Goal: Check status: Check status

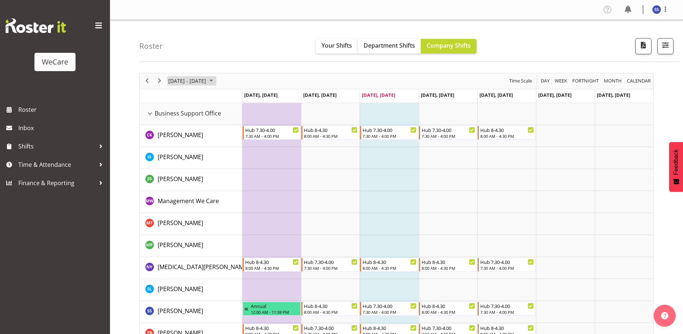
click at [215, 80] on span "September 2025" at bounding box center [211, 80] width 9 height 9
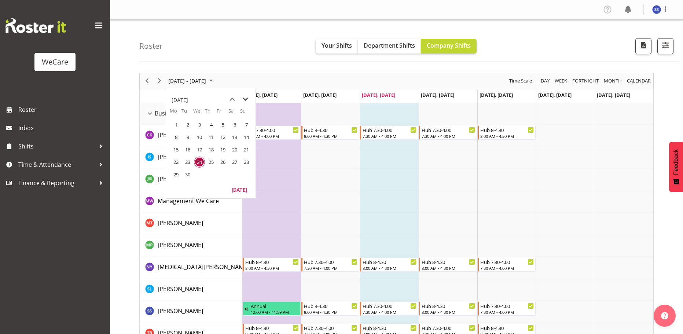
click at [245, 99] on span "next month" at bounding box center [245, 99] width 13 height 13
click at [198, 176] on span "29" at bounding box center [199, 174] width 11 height 11
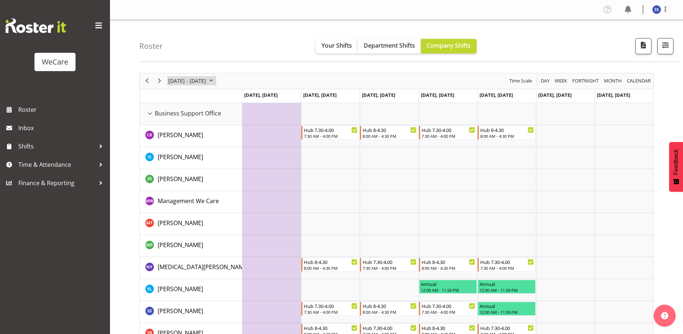
click at [215, 82] on span "October 2025" at bounding box center [211, 80] width 9 height 9
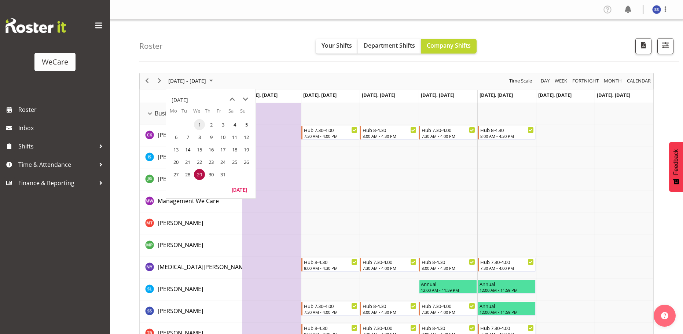
click at [199, 125] on span "1" at bounding box center [199, 124] width 11 height 11
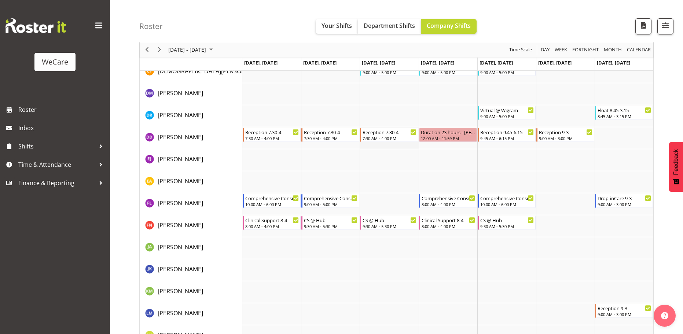
scroll to position [2113, 0]
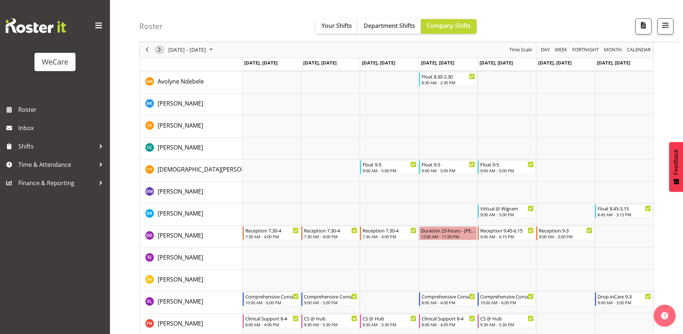
drag, startPoint x: 159, startPoint y: 51, endPoint x: 343, endPoint y: 163, distance: 215.5
click at [159, 51] on span "Next" at bounding box center [159, 49] width 9 height 9
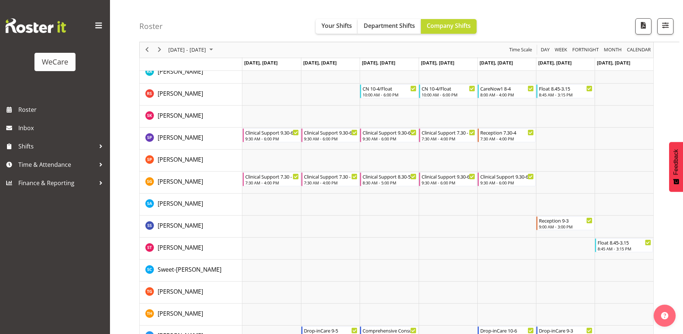
scroll to position [2736, 0]
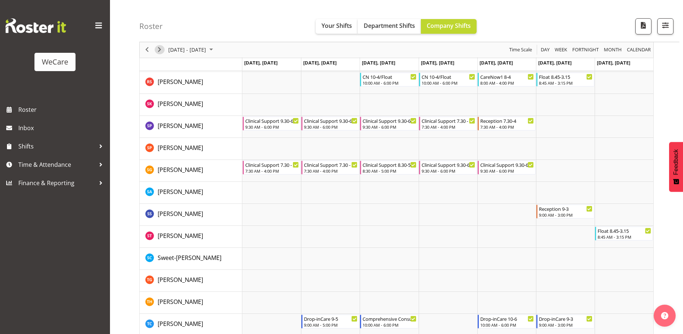
click at [158, 52] on span "Next" at bounding box center [159, 49] width 9 height 9
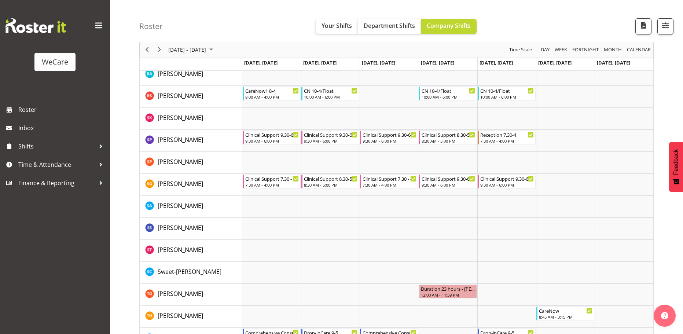
scroll to position [2722, 0]
click at [161, 51] on span "Next" at bounding box center [159, 49] width 9 height 9
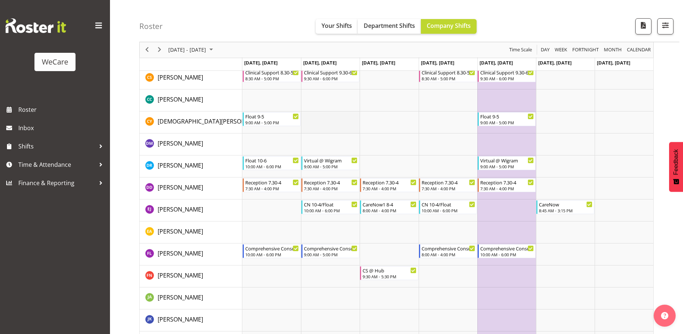
scroll to position [2135, 0]
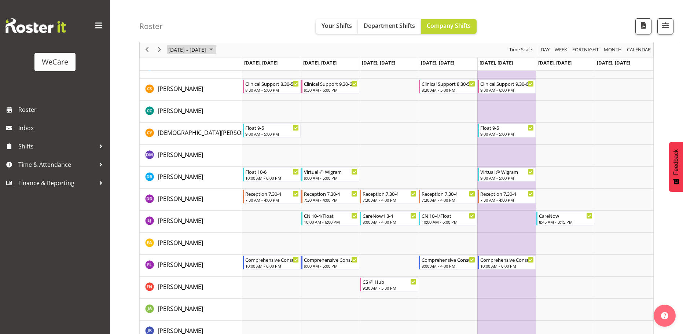
click at [215, 49] on span "October 2025" at bounding box center [211, 49] width 9 height 9
click at [361, 246] on td "Timeline Week of October 22, 2025" at bounding box center [389, 244] width 59 height 22
